Goal: Find specific page/section: Find specific page/section

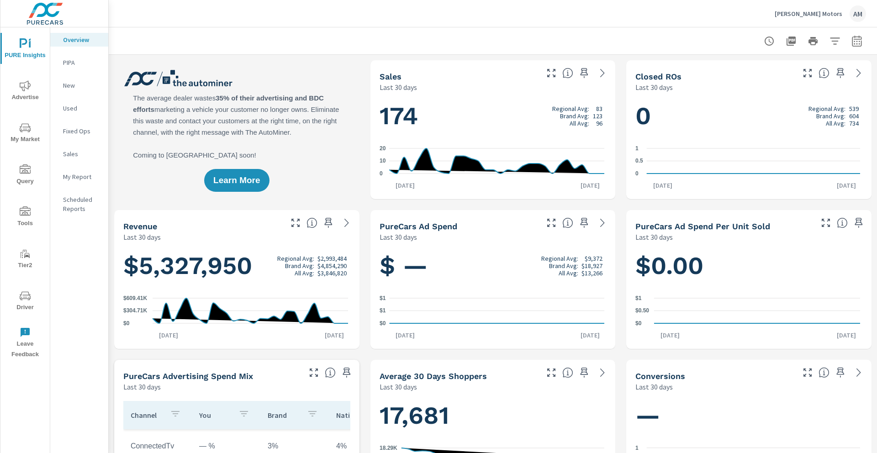
scroll to position [0, 0]
click at [28, 146] on button "My Market" at bounding box center [24, 132] width 49 height 31
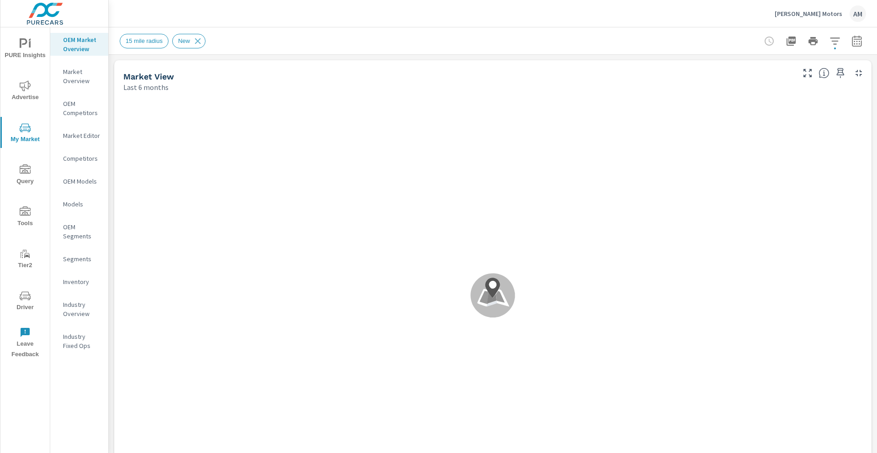
scroll to position [0, 0]
click at [74, 141] on div "Market Editor" at bounding box center [79, 136] width 58 height 14
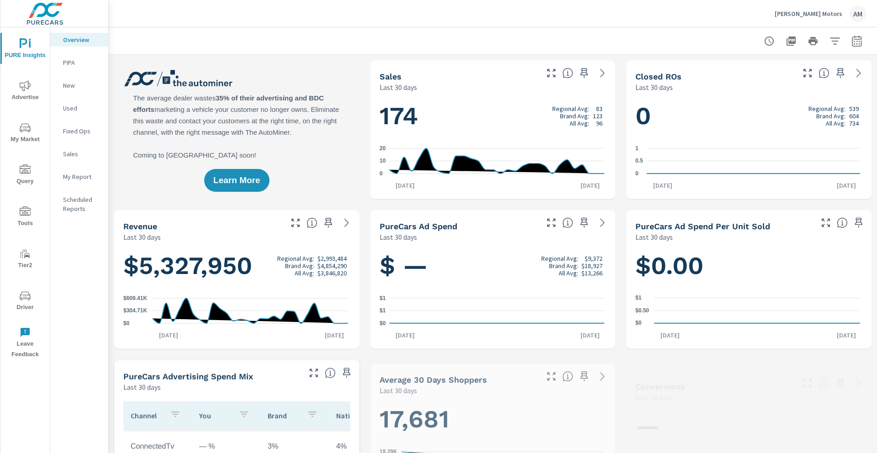
scroll to position [0, 0]
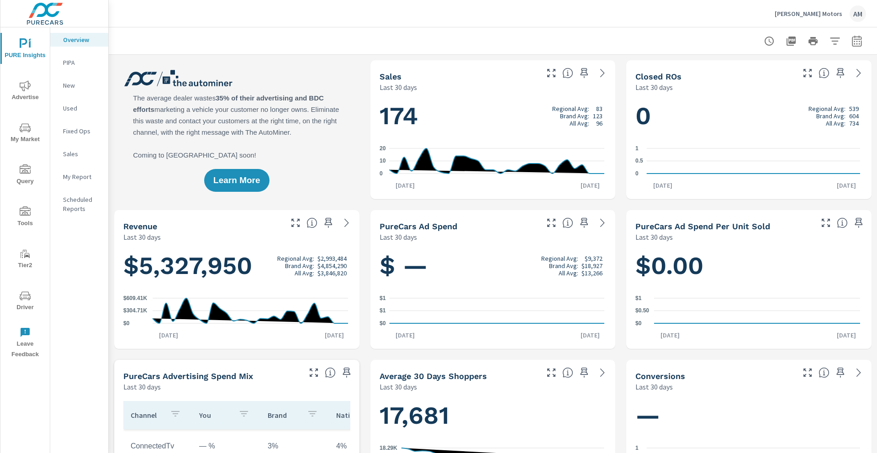
click at [37, 120] on button "My Market" at bounding box center [24, 132] width 49 height 31
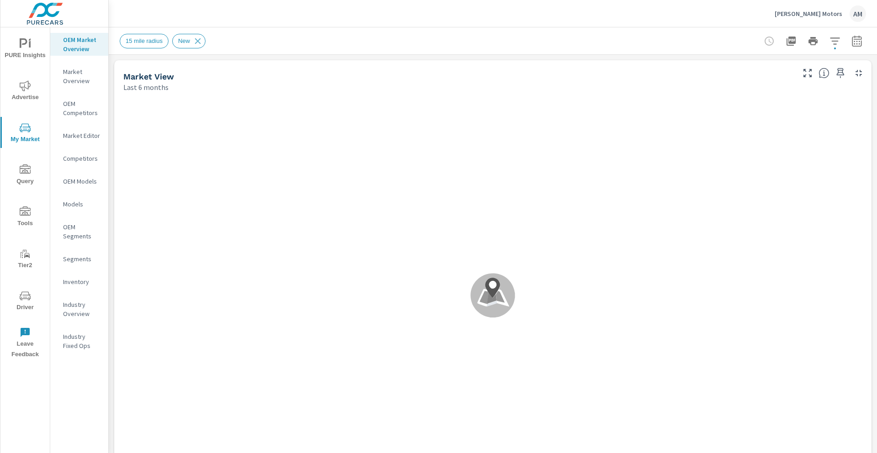
scroll to position [0, 0]
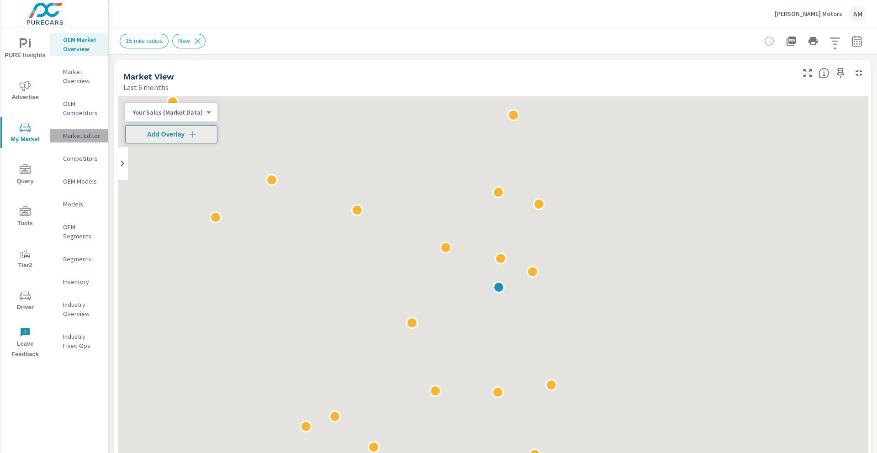
click at [84, 139] on p "Market Editor" at bounding box center [82, 135] width 38 height 9
